Goal: Task Accomplishment & Management: Manage account settings

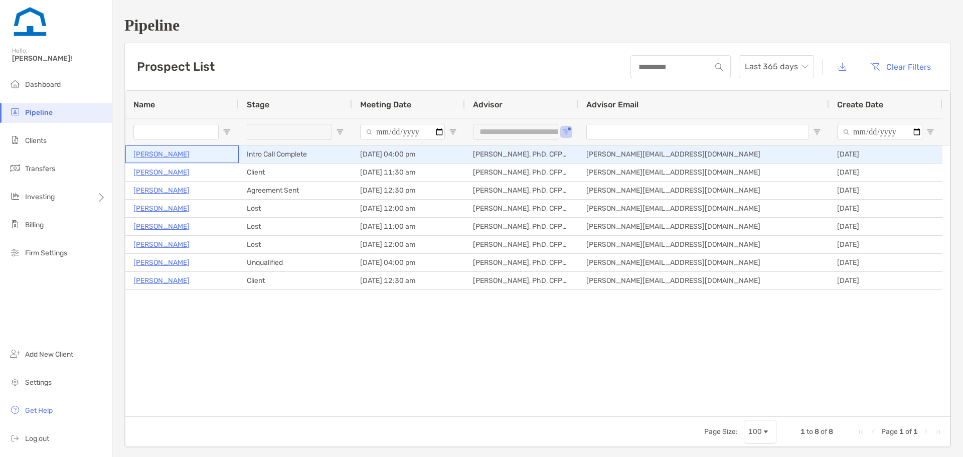
click at [159, 155] on p "Tony Onorati" at bounding box center [161, 154] width 56 height 13
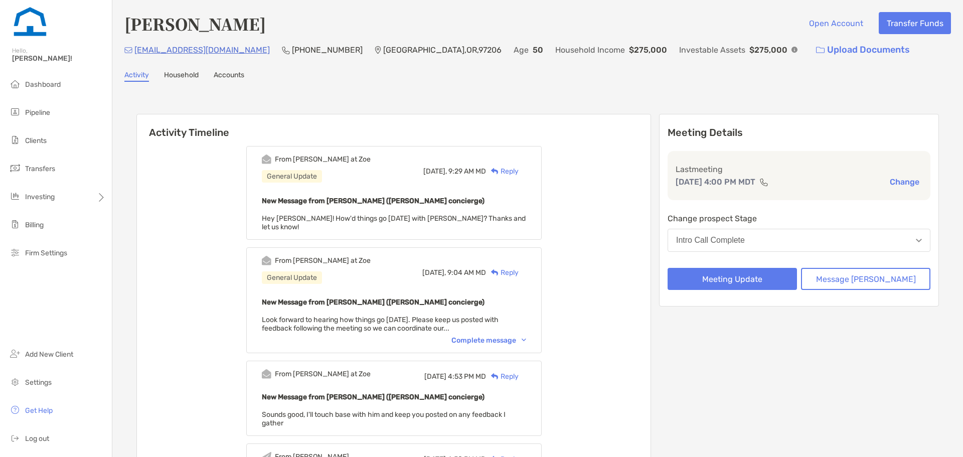
click at [743, 244] on div "Intro Call Complete" at bounding box center [710, 240] width 69 height 9
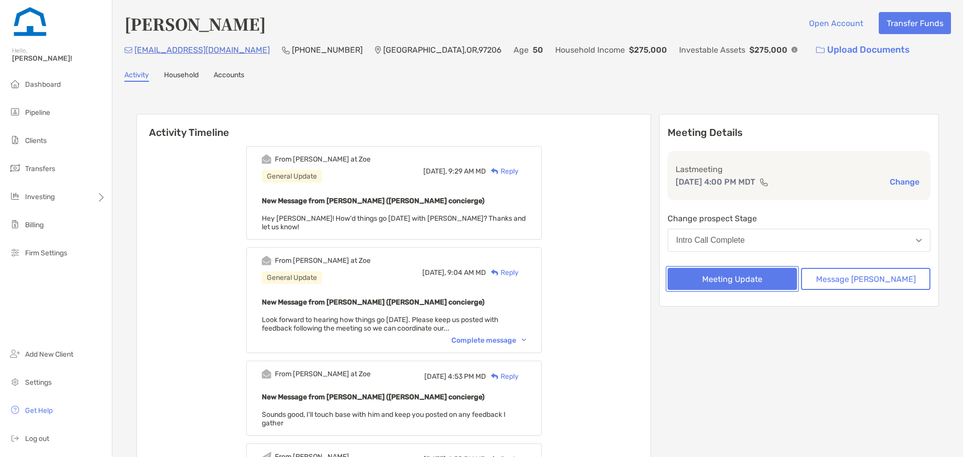
click at [755, 284] on button "Meeting Update" at bounding box center [732, 279] width 129 height 22
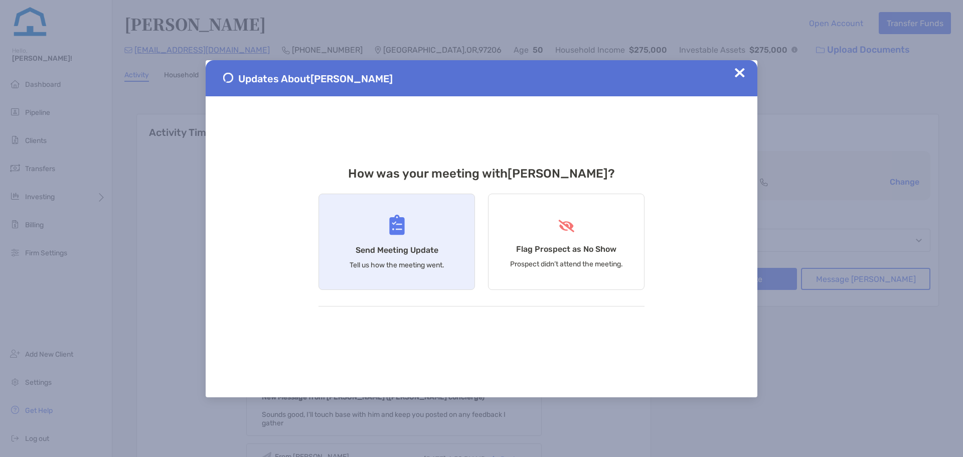
click at [417, 266] on p "Tell us how the meeting went." at bounding box center [397, 265] width 95 height 9
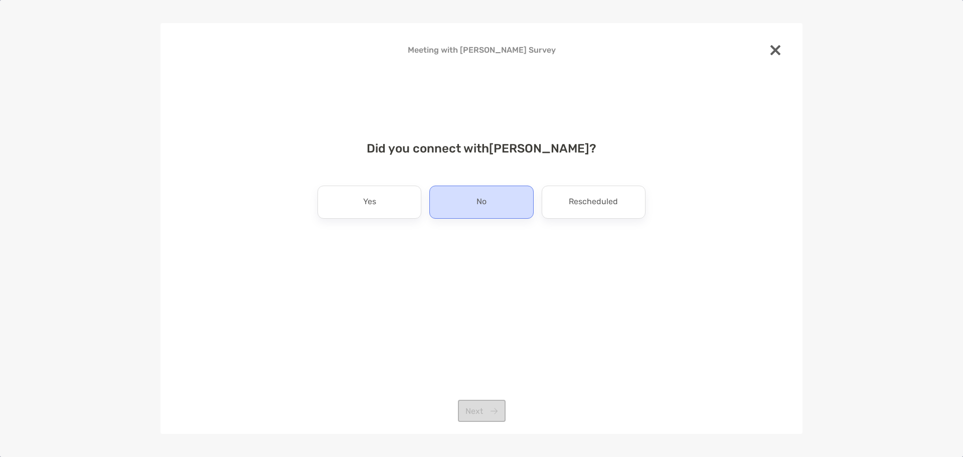
click at [472, 210] on div "No" at bounding box center [481, 202] width 104 height 33
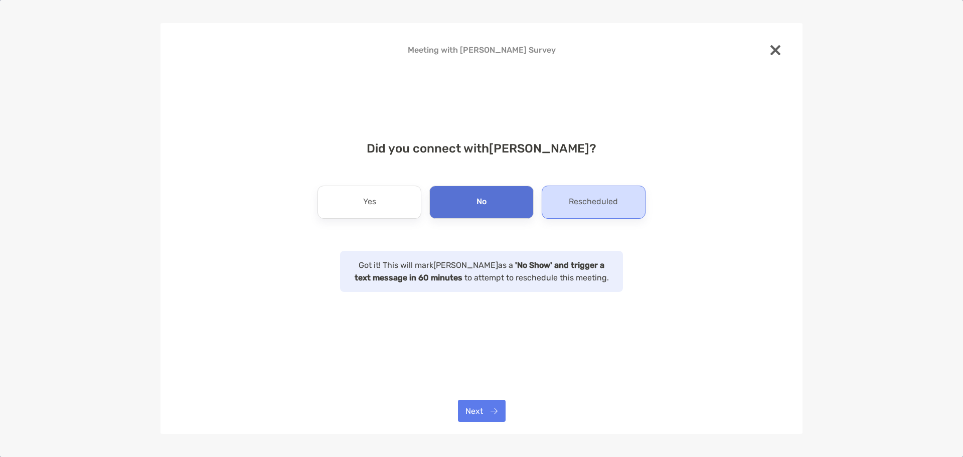
click at [570, 212] on div "Rescheduled" at bounding box center [594, 202] width 104 height 33
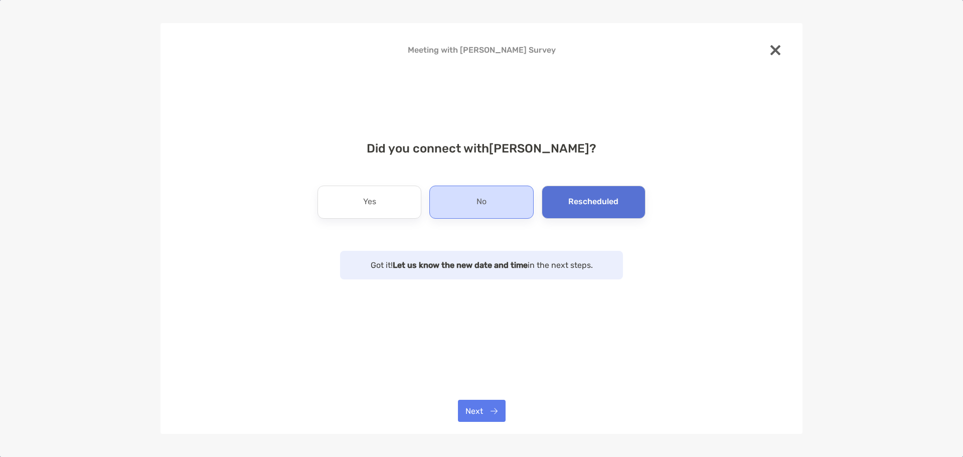
click at [482, 202] on p "No" at bounding box center [482, 202] width 10 height 16
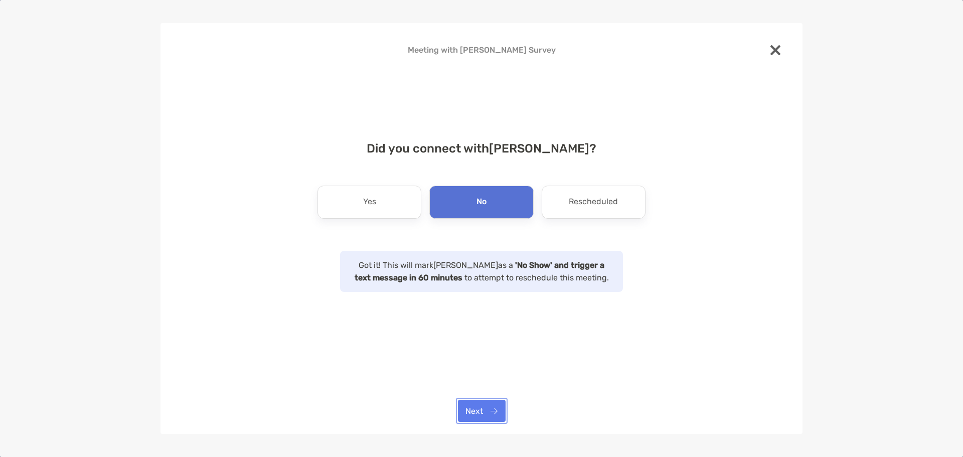
click at [465, 410] on button "Next" at bounding box center [482, 411] width 48 height 22
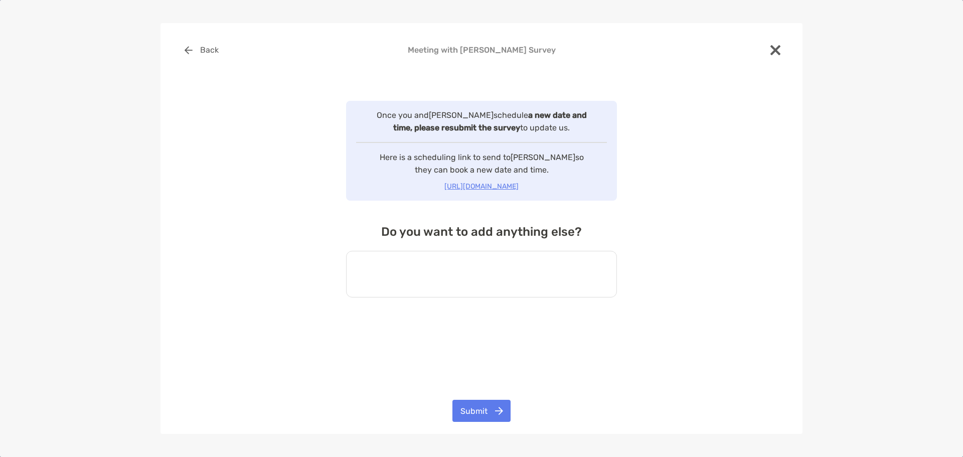
click at [432, 278] on textarea at bounding box center [481, 274] width 271 height 47
type textarea "**********"
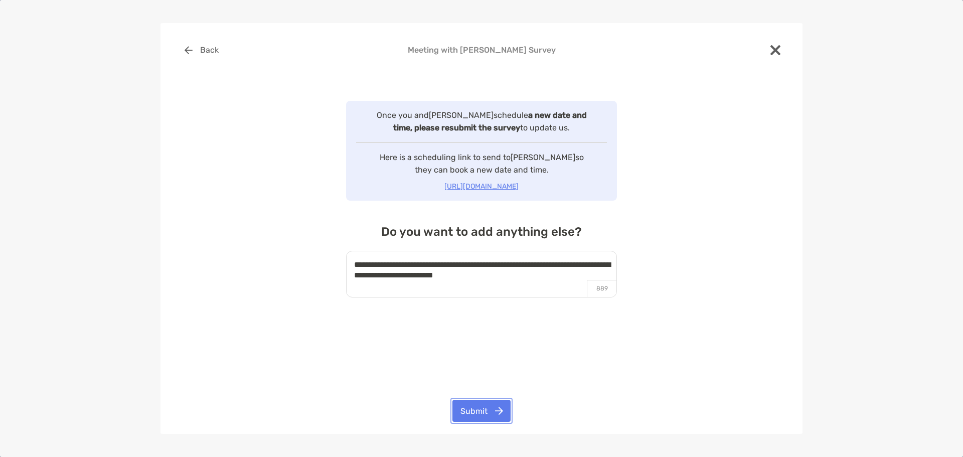
click at [475, 419] on button "Submit" at bounding box center [481, 411] width 58 height 22
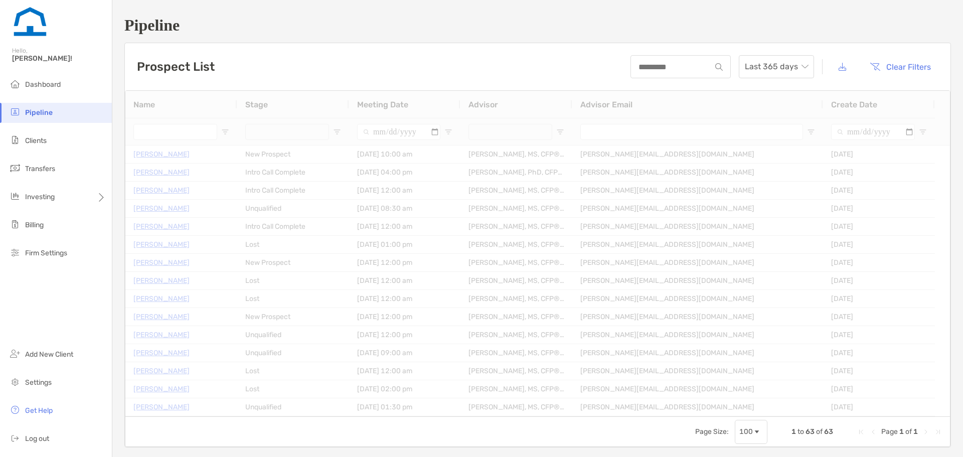
type input "**********"
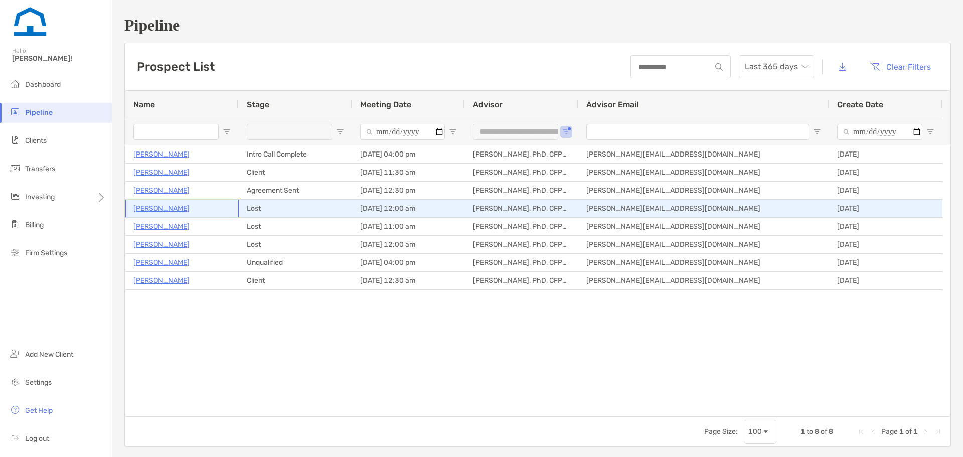
click at [160, 208] on p "Cheryl Sanderhill" at bounding box center [161, 208] width 56 height 13
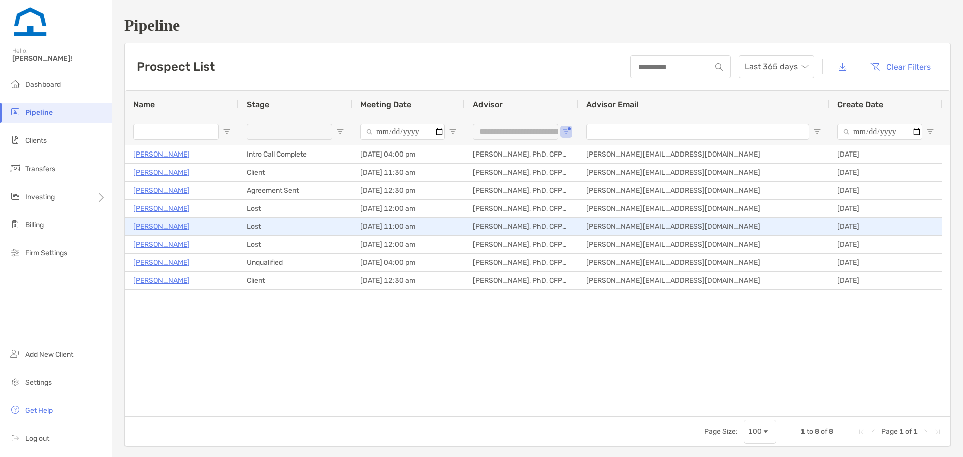
click at [158, 230] on p "[PERSON_NAME]" at bounding box center [161, 226] width 56 height 13
